Goal: Task Accomplishment & Management: Use online tool/utility

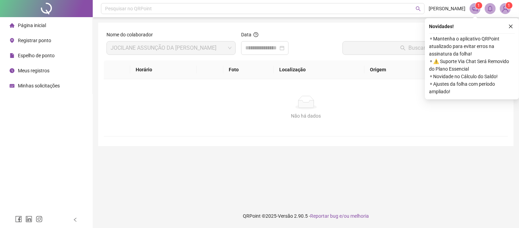
click at [40, 42] on span "Registrar ponto" at bounding box center [34, 40] width 33 height 5
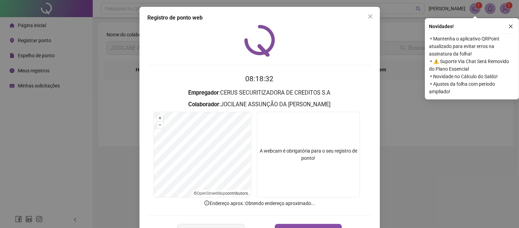
scroll to position [24, 0]
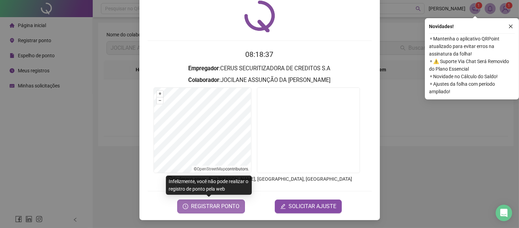
click at [207, 203] on span "REGISTRAR PONTO" at bounding box center [215, 207] width 48 height 8
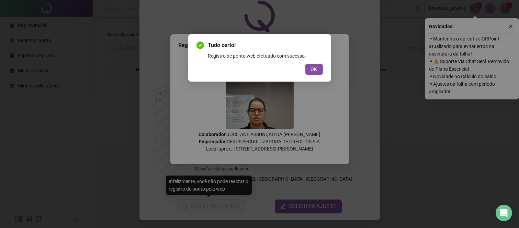
click at [323, 64] on div "Tudo certo! Registro de ponto web efetuado com sucesso. OK" at bounding box center [259, 57] width 143 height 47
click at [317, 70] on span "OK" at bounding box center [314, 70] width 7 height 8
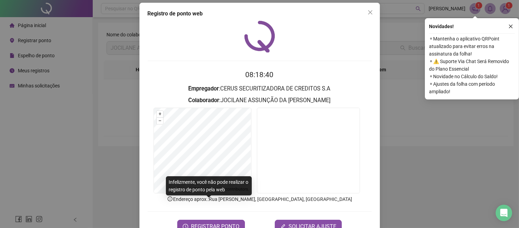
scroll to position [0, 0]
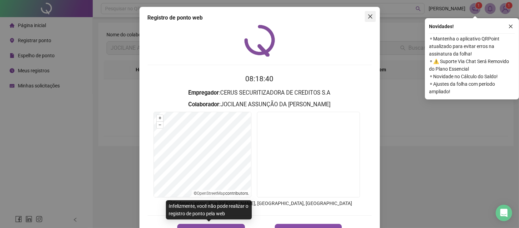
click at [369, 15] on icon "close" at bounding box center [370, 16] width 5 height 5
